Goal: Task Accomplishment & Management: Complete application form

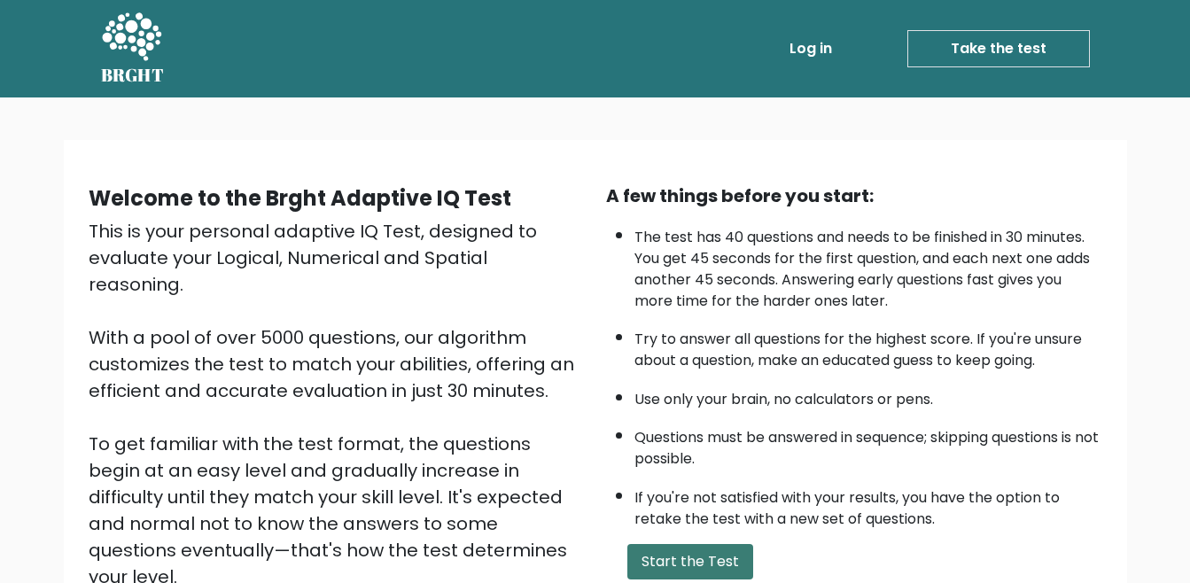
click at [671, 560] on button "Start the Test" at bounding box center [690, 561] width 126 height 35
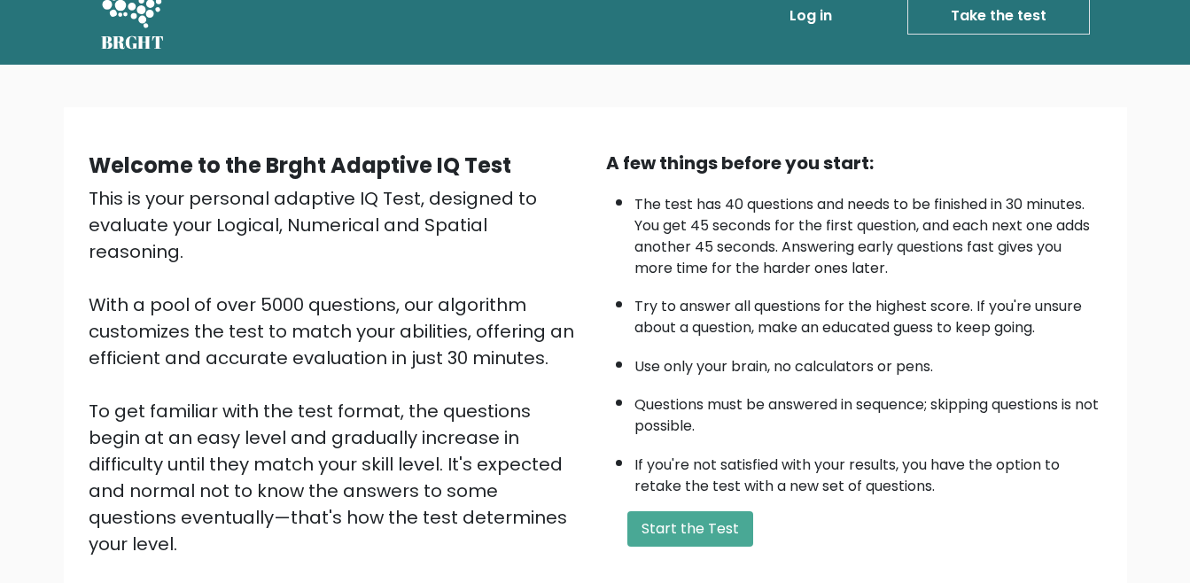
scroll to position [89, 0]
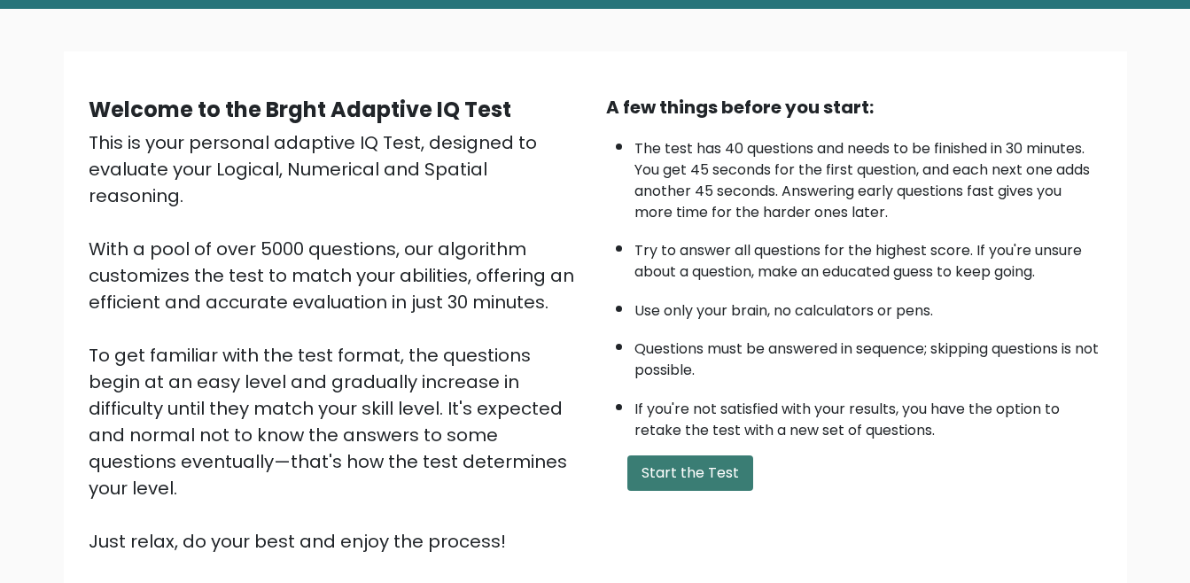
click at [698, 469] on button "Start the Test" at bounding box center [690, 472] width 126 height 35
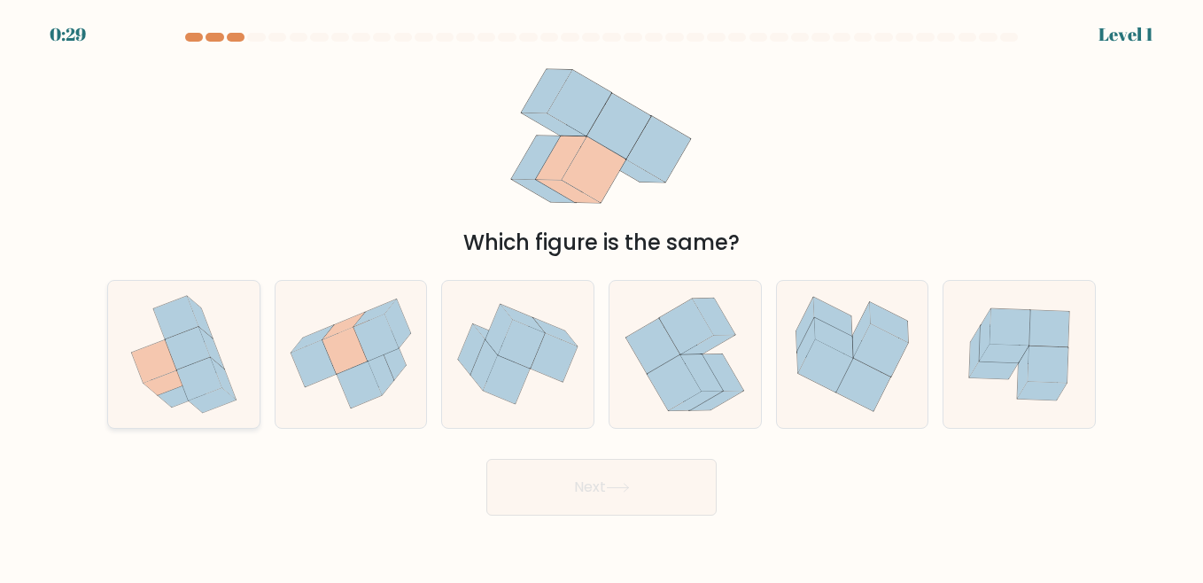
click at [209, 373] on icon at bounding box center [198, 378] width 45 height 43
click at [601, 296] on input "a." at bounding box center [601, 293] width 1 height 4
radio input "true"
click at [574, 493] on button "Next" at bounding box center [601, 487] width 230 height 57
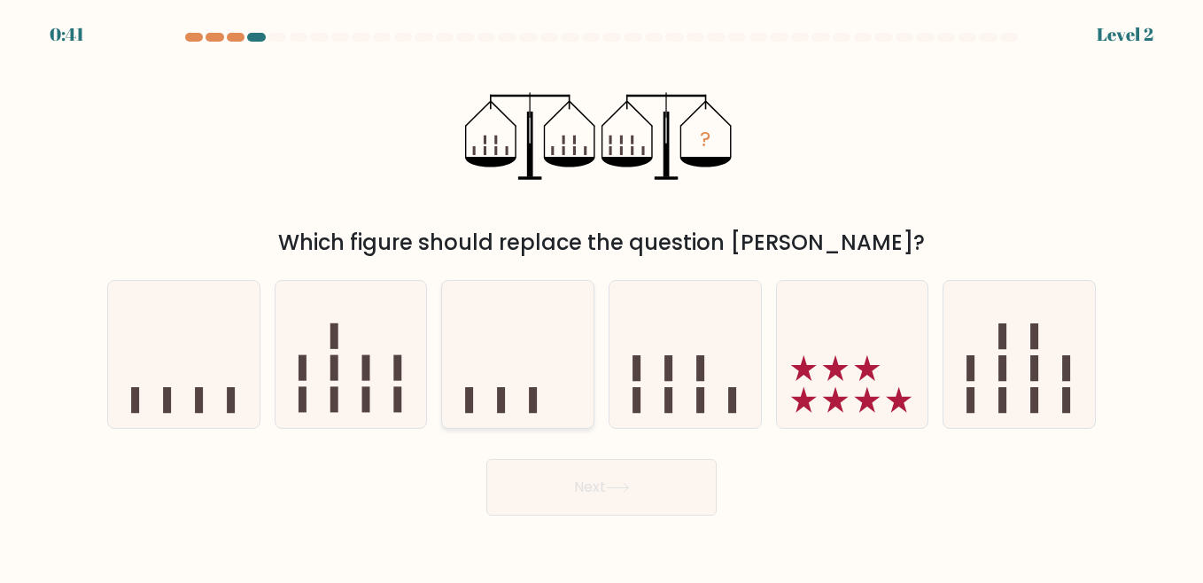
click at [543, 369] on icon at bounding box center [517, 353] width 151 height 125
click at [601, 296] on input "c." at bounding box center [601, 293] width 1 height 4
radio input "true"
click at [601, 474] on button "Next" at bounding box center [601, 487] width 230 height 57
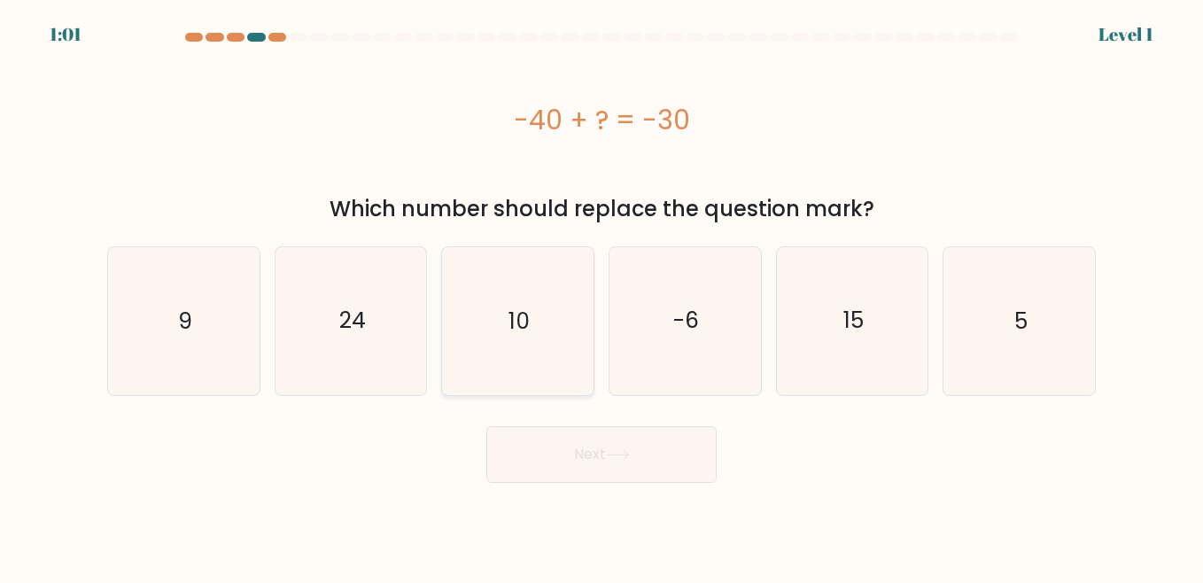
click at [527, 338] on icon "10" at bounding box center [517, 320] width 147 height 147
click at [601, 296] on input "c. 10" at bounding box center [601, 293] width 1 height 4
radio input "true"
click at [586, 447] on button "Next" at bounding box center [601, 454] width 230 height 57
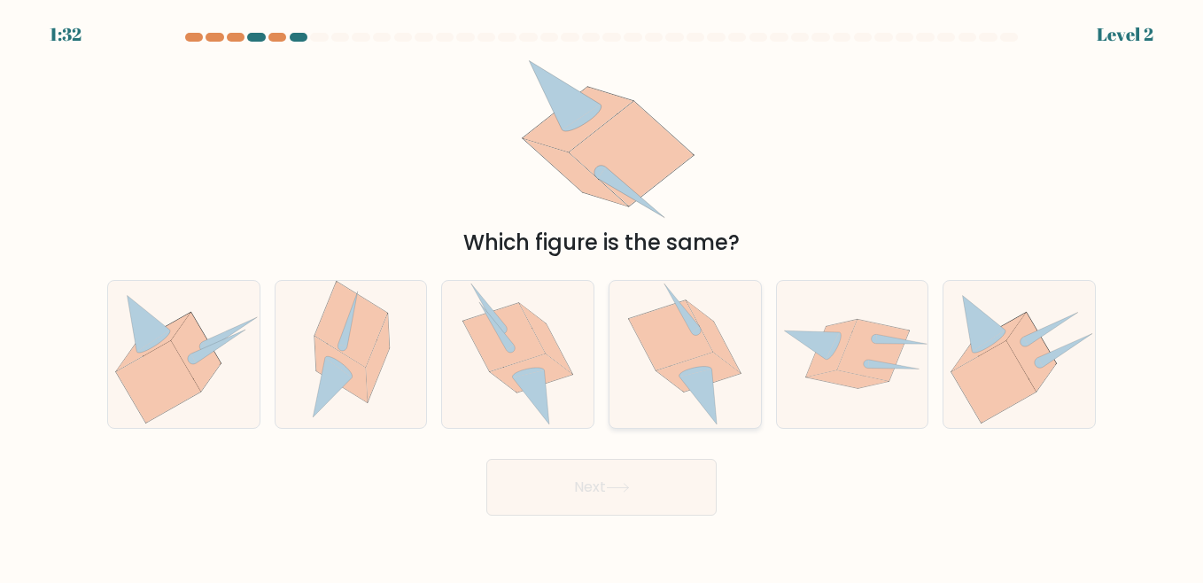
click at [676, 370] on icon at bounding box center [698, 372] width 84 height 39
click at [602, 296] on input "d." at bounding box center [601, 293] width 1 height 4
radio input "true"
click at [636, 464] on button "Next" at bounding box center [601, 487] width 230 height 57
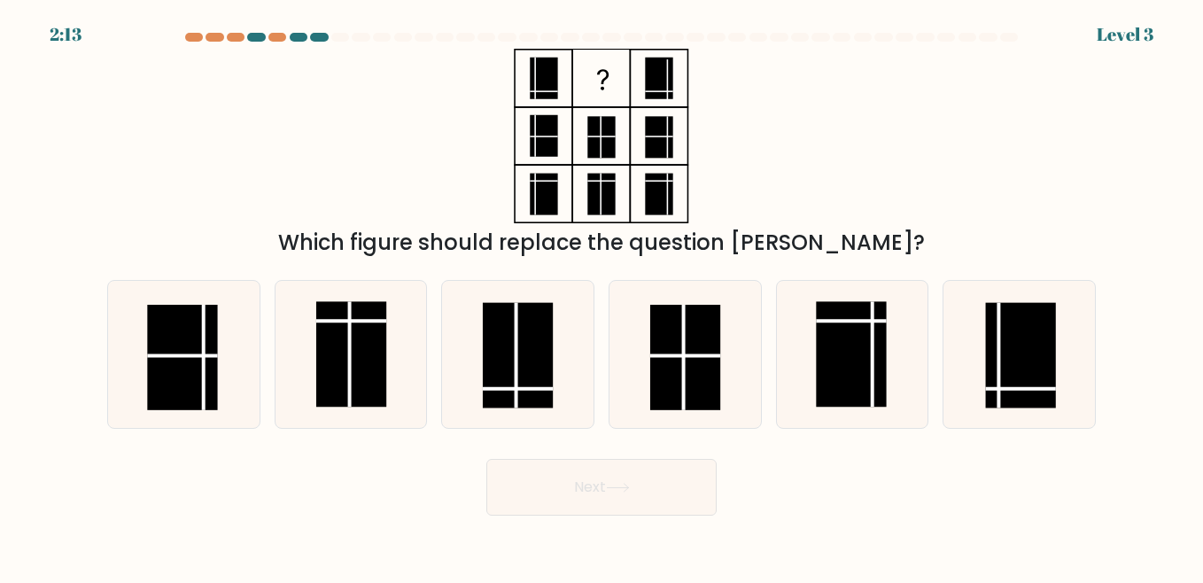
click at [630, 486] on icon at bounding box center [618, 488] width 24 height 10
click at [592, 278] on div "a. b. c." at bounding box center [601, 347] width 1003 height 163
click at [345, 363] on rect at bounding box center [351, 353] width 70 height 105
click at [601, 296] on input "b." at bounding box center [601, 293] width 1 height 4
radio input "true"
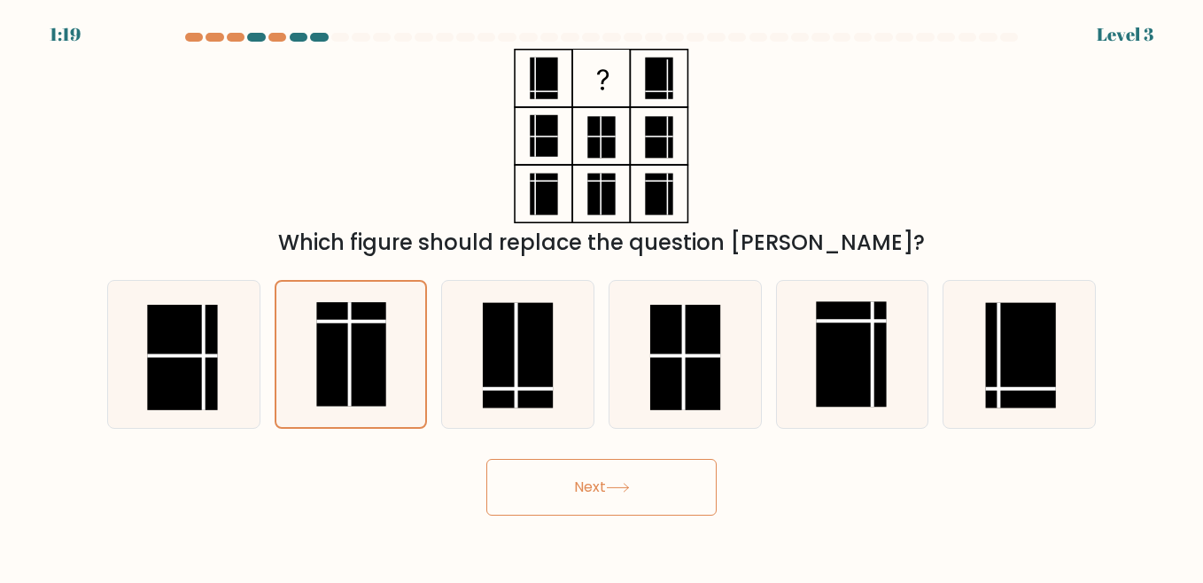
click at [612, 492] on icon at bounding box center [618, 488] width 24 height 10
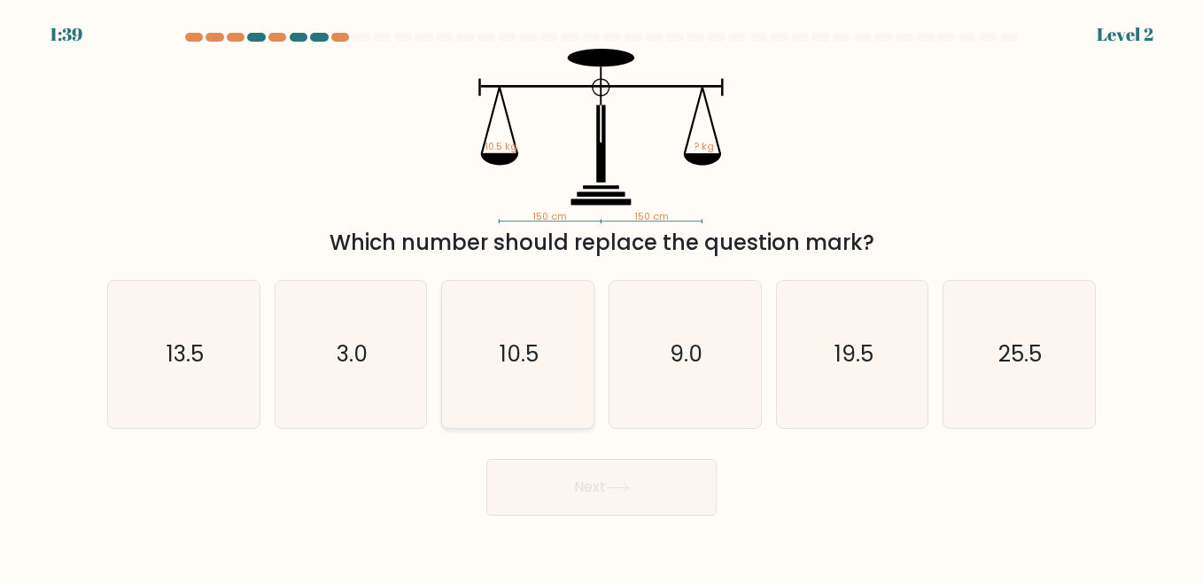
click at [525, 386] on icon "10.5" at bounding box center [517, 354] width 147 height 147
click at [601, 296] on input "c. 10.5" at bounding box center [601, 293] width 1 height 4
radio input "true"
click at [579, 486] on button "Next" at bounding box center [601, 487] width 230 height 57
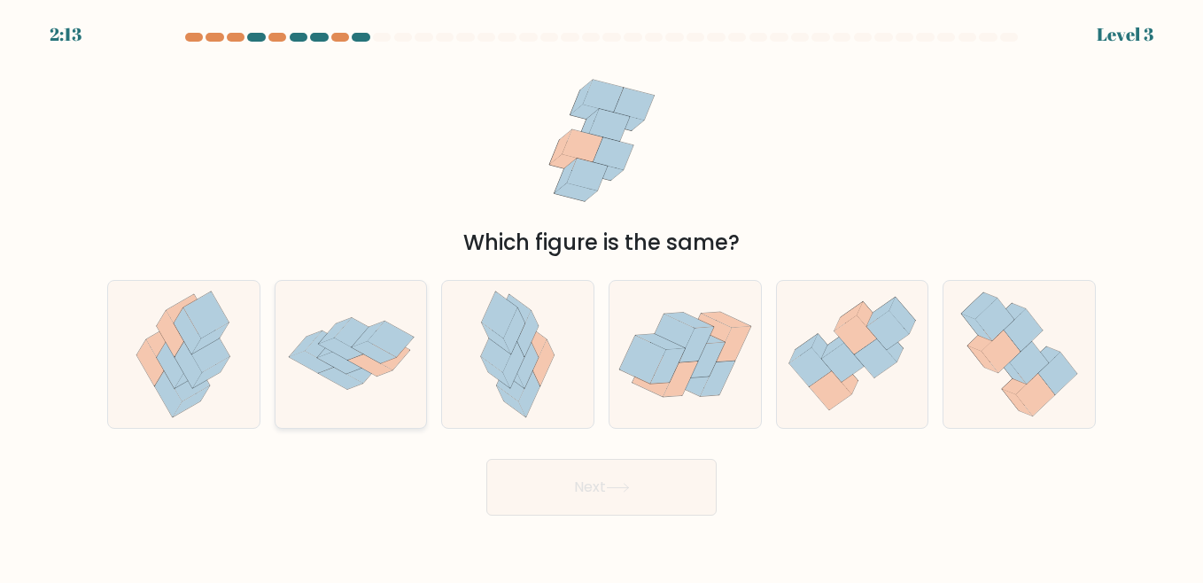
click at [390, 366] on icon at bounding box center [387, 353] width 46 height 36
click at [601, 296] on input "b." at bounding box center [601, 293] width 1 height 4
radio input "true"
click at [603, 476] on button "Next" at bounding box center [601, 487] width 230 height 57
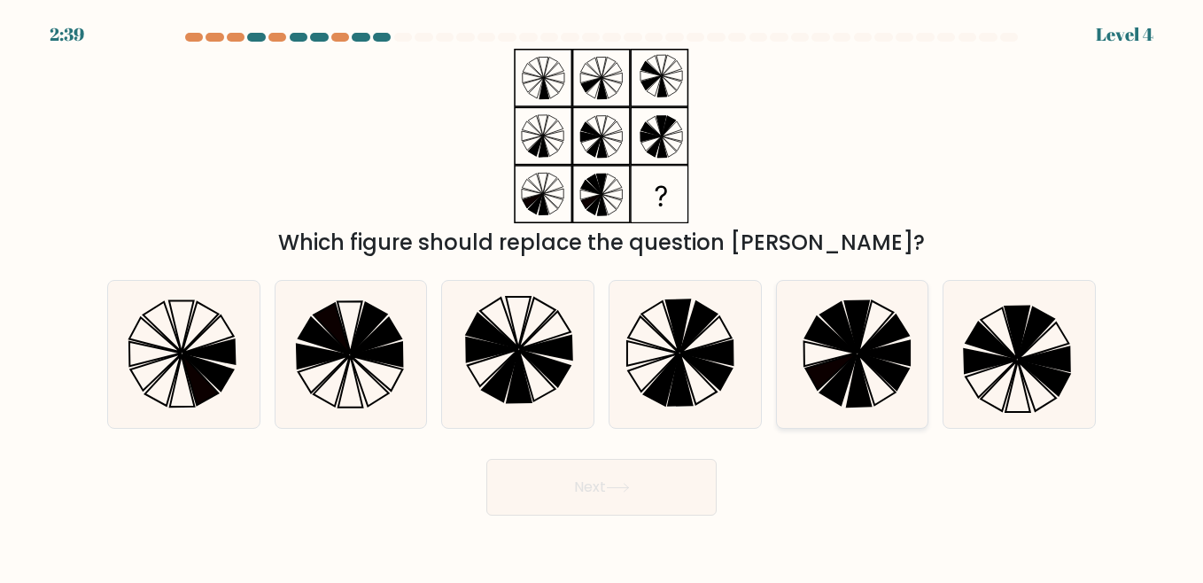
click at [838, 367] on icon at bounding box center [830, 371] width 51 height 36
click at [602, 296] on input "e." at bounding box center [601, 293] width 1 height 4
radio input "true"
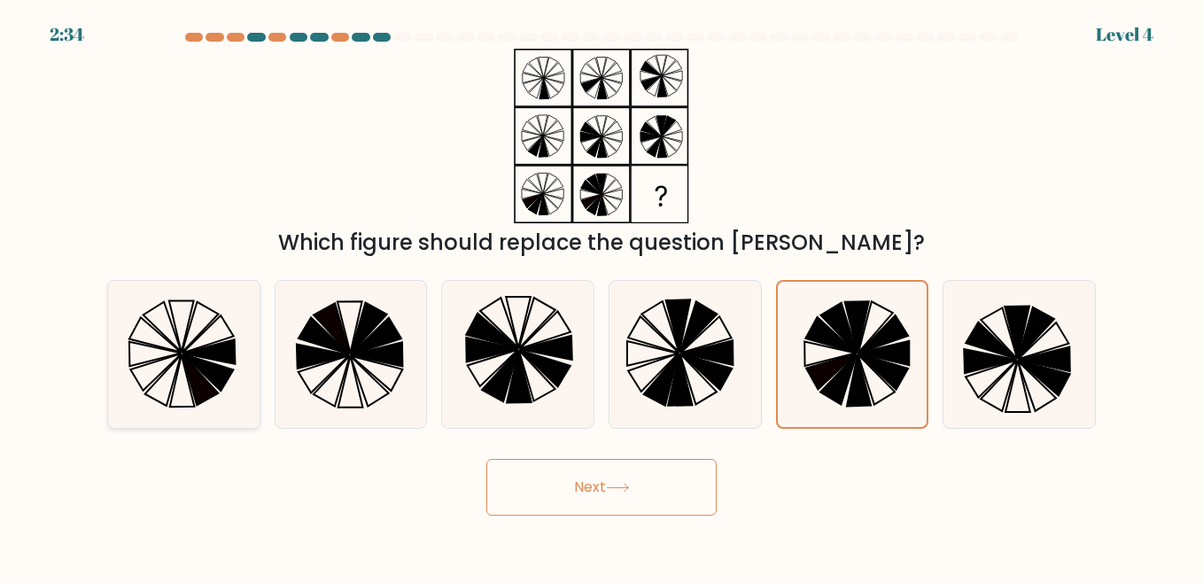
click at [217, 346] on icon at bounding box center [209, 351] width 52 height 25
click at [601, 296] on input "a." at bounding box center [601, 293] width 1 height 4
radio input "true"
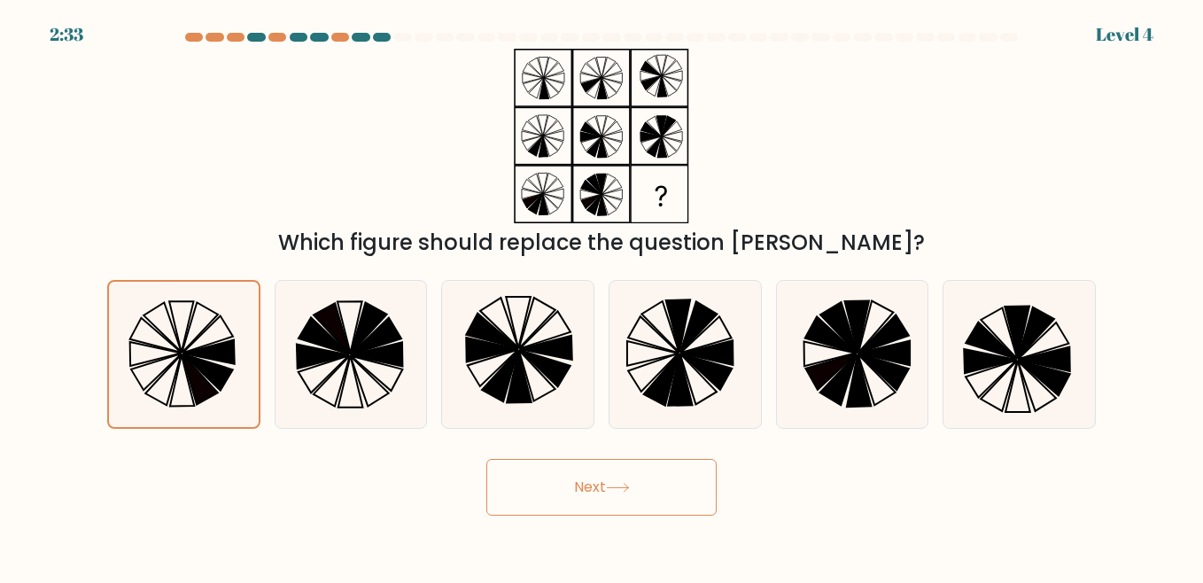
click at [665, 486] on button "Next" at bounding box center [601, 487] width 230 height 57
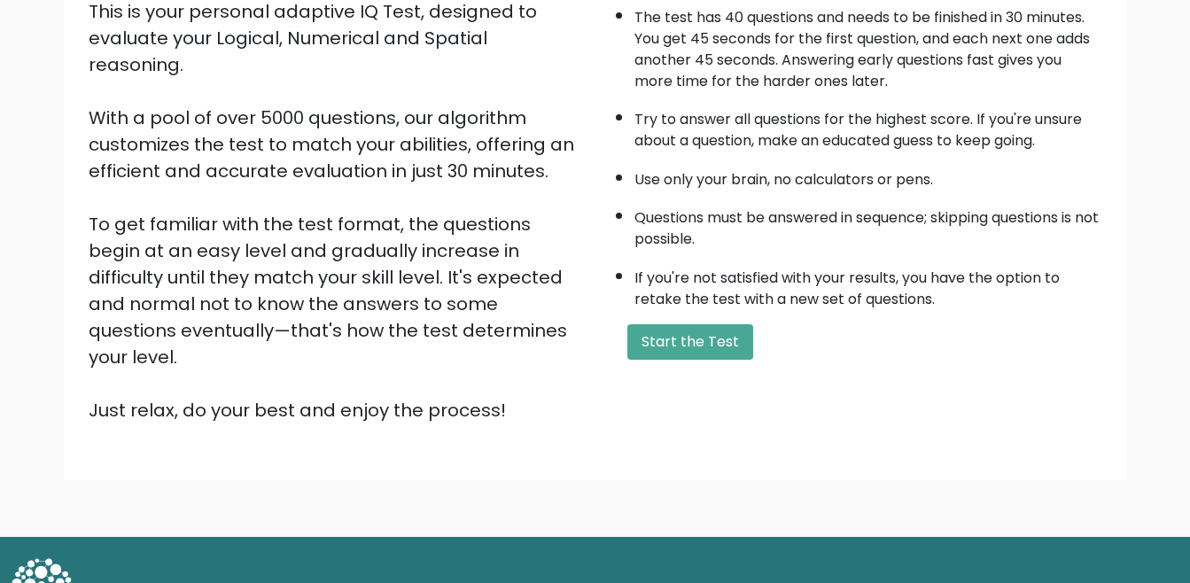
scroll to position [229, 0]
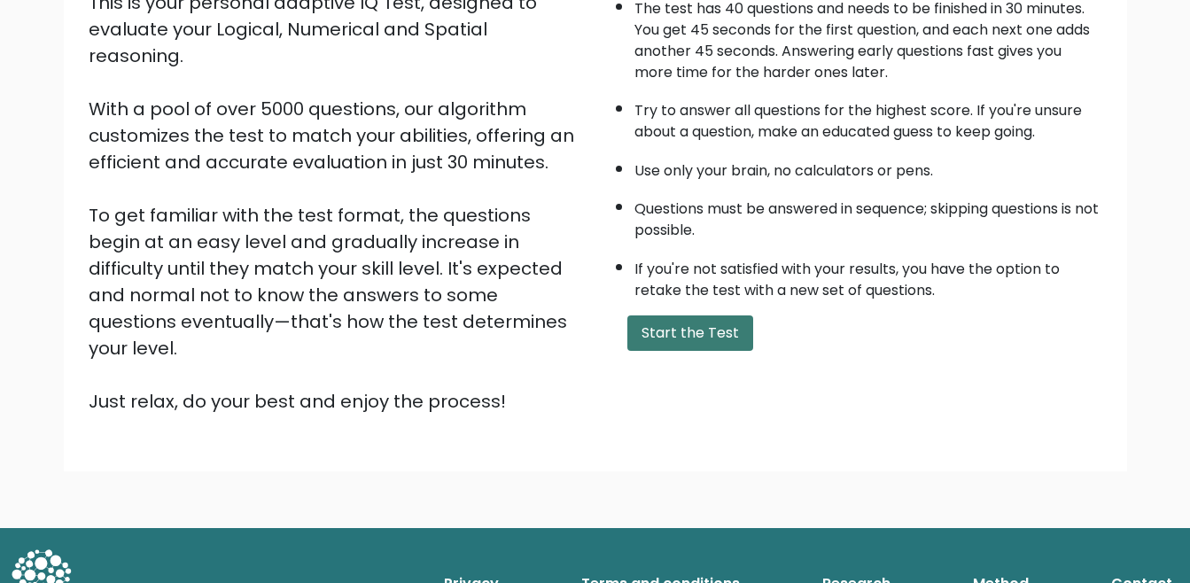
click at [689, 337] on button "Start the Test" at bounding box center [690, 332] width 126 height 35
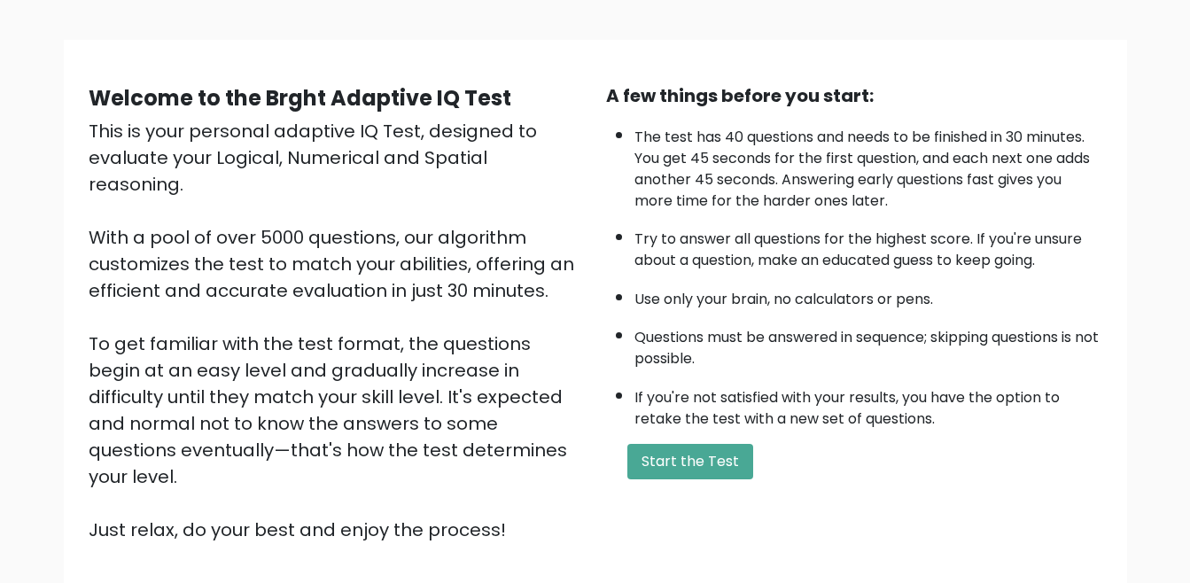
scroll to position [229, 0]
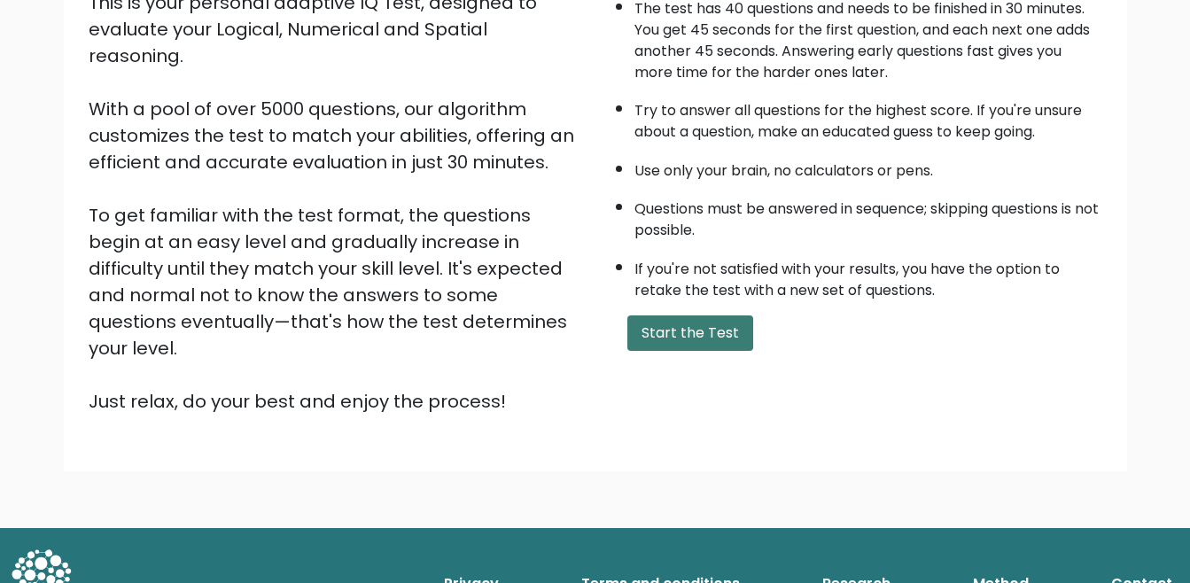
click at [698, 335] on button "Start the Test" at bounding box center [690, 332] width 126 height 35
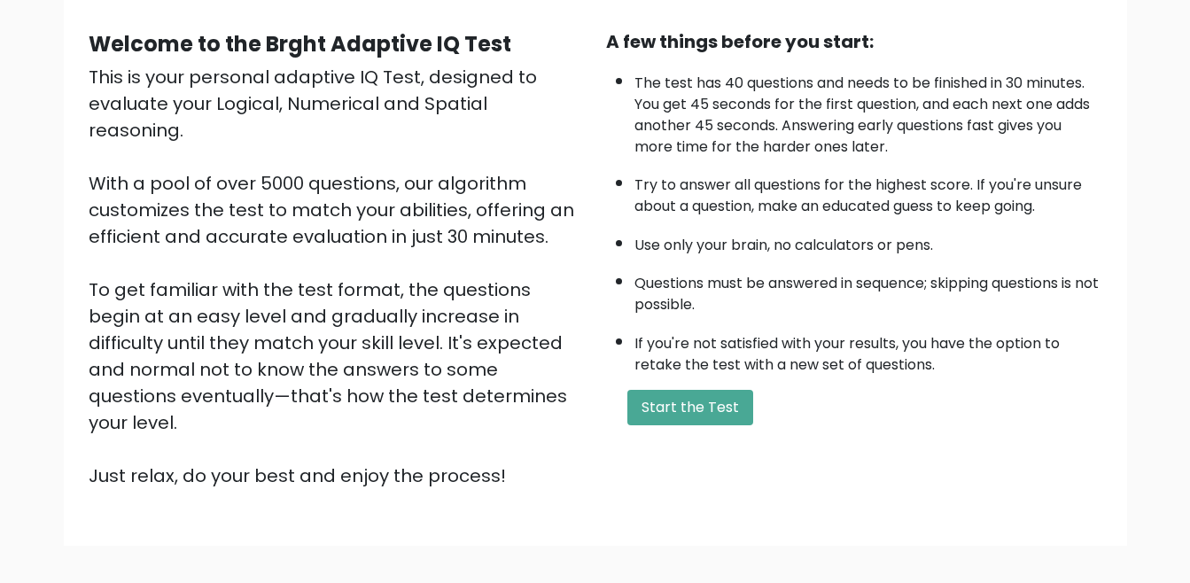
scroll to position [177, 0]
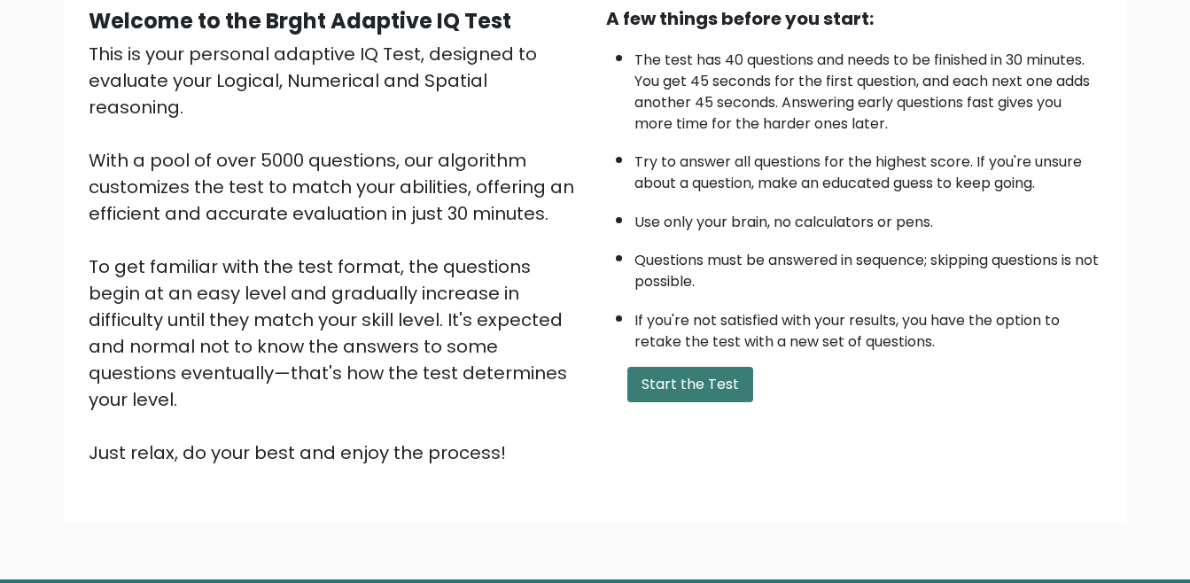
click at [661, 385] on button "Start the Test" at bounding box center [690, 384] width 126 height 35
